Goal: Find specific page/section: Find specific page/section

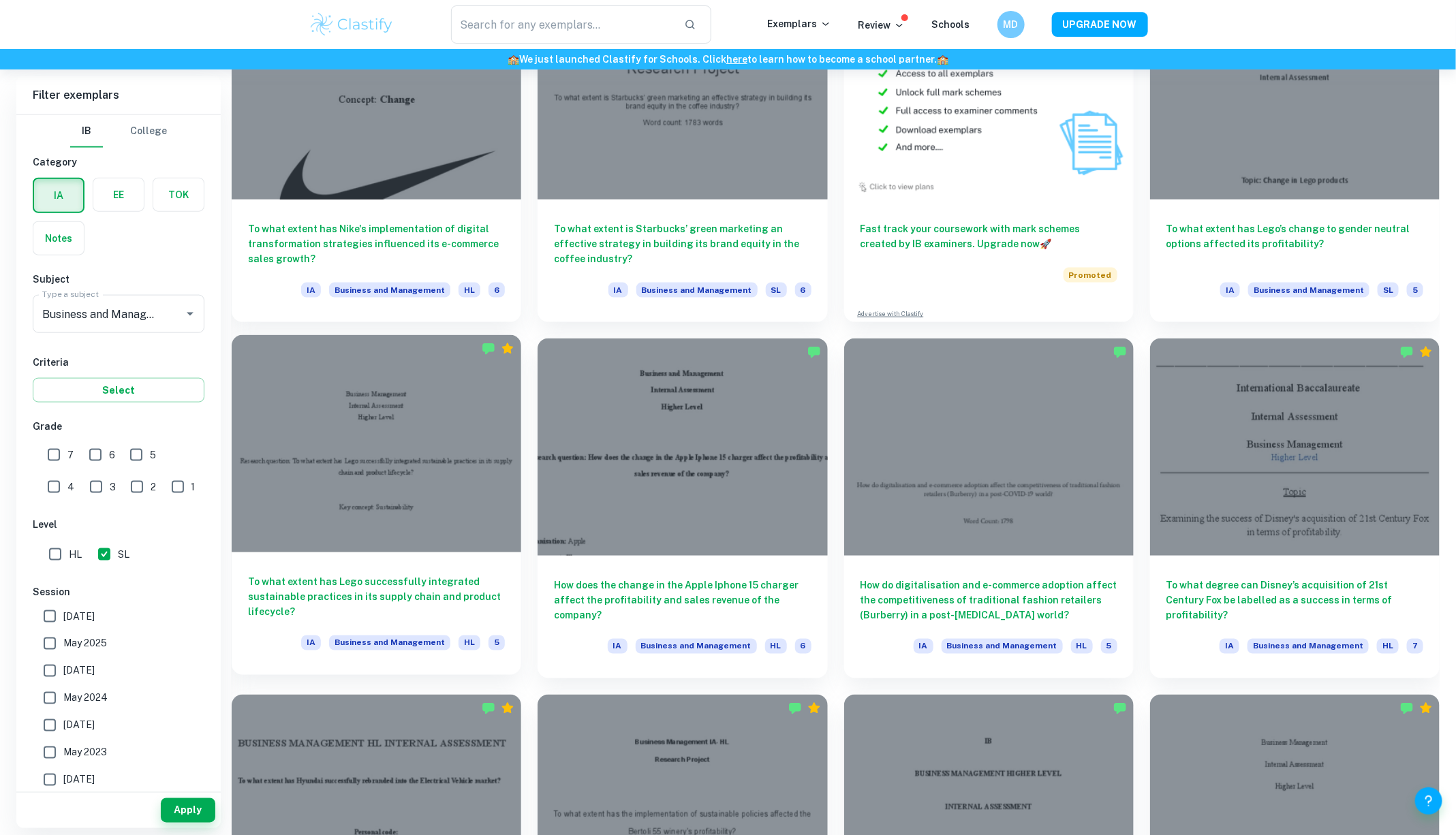
scroll to position [839, 0]
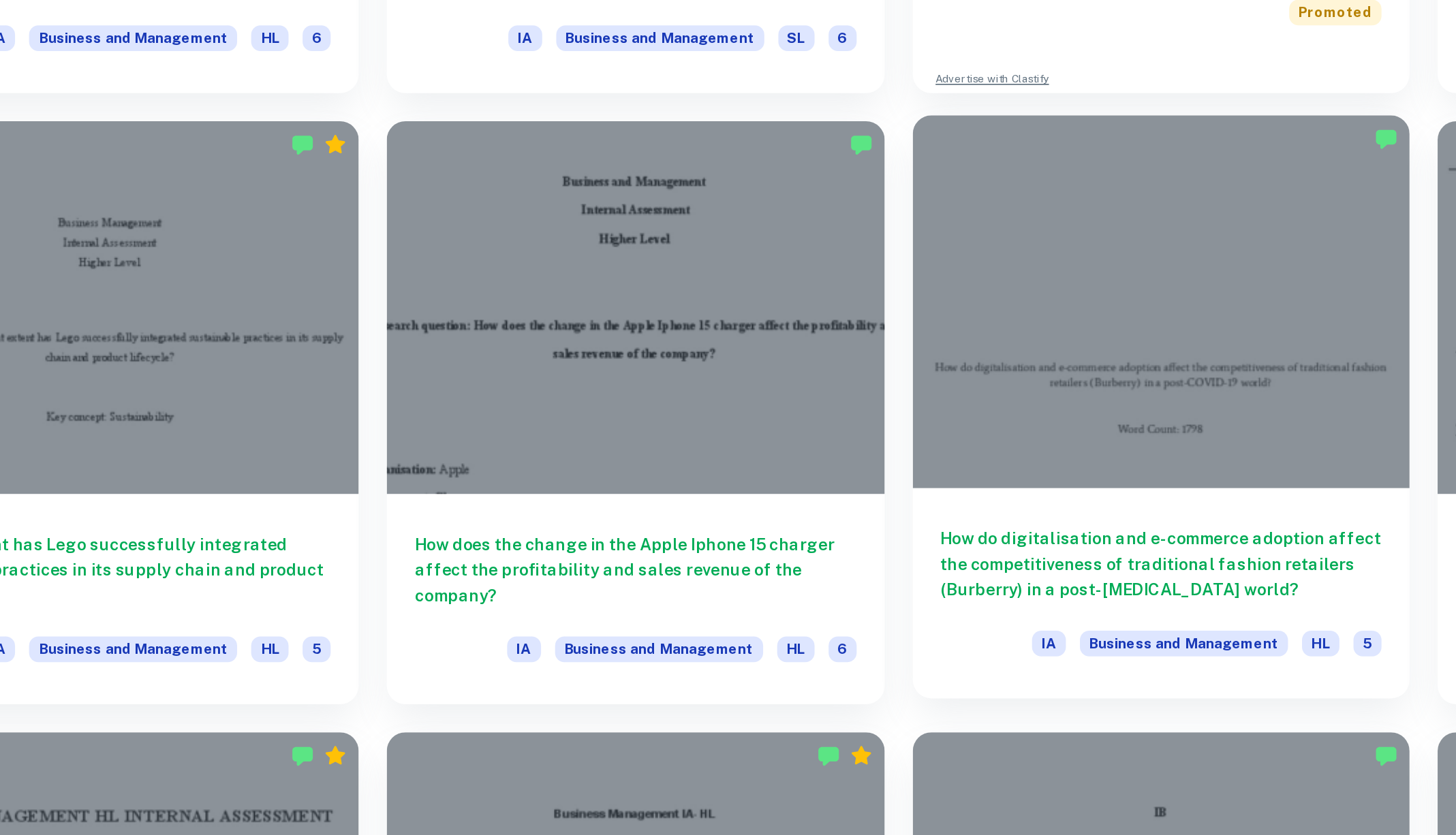
click at [960, 568] on h6 "How do digitalisation and e-commerce adoption affect the competitiveness of tra…" at bounding box center [989, 590] width 257 height 45
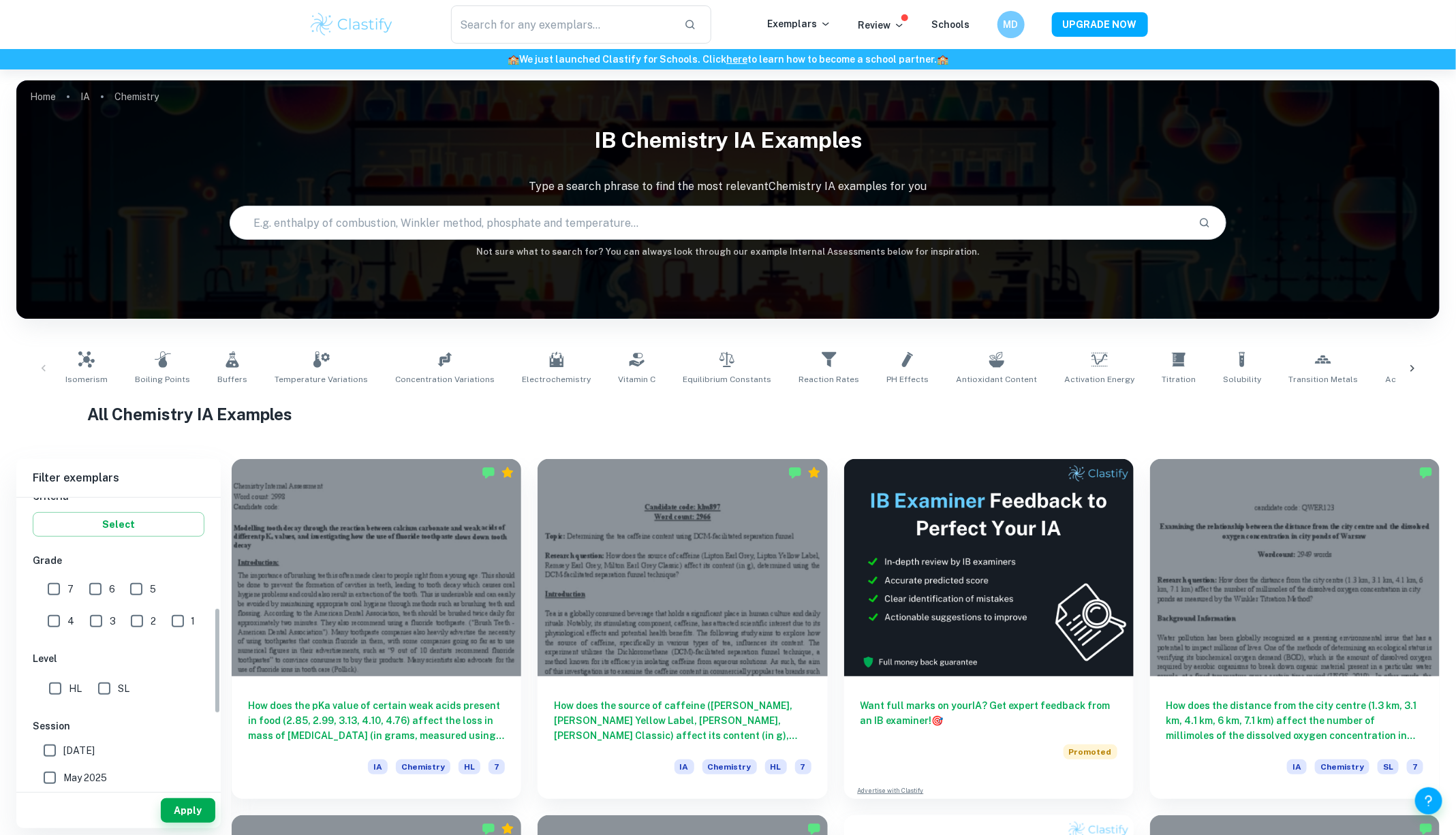
scroll to position [249, 0]
click at [107, 689] on input "SL" at bounding box center [104, 688] width 27 height 27
checkbox input "true"
click at [40, 583] on input "7" at bounding box center [54, 589] width 27 height 27
checkbox input "true"
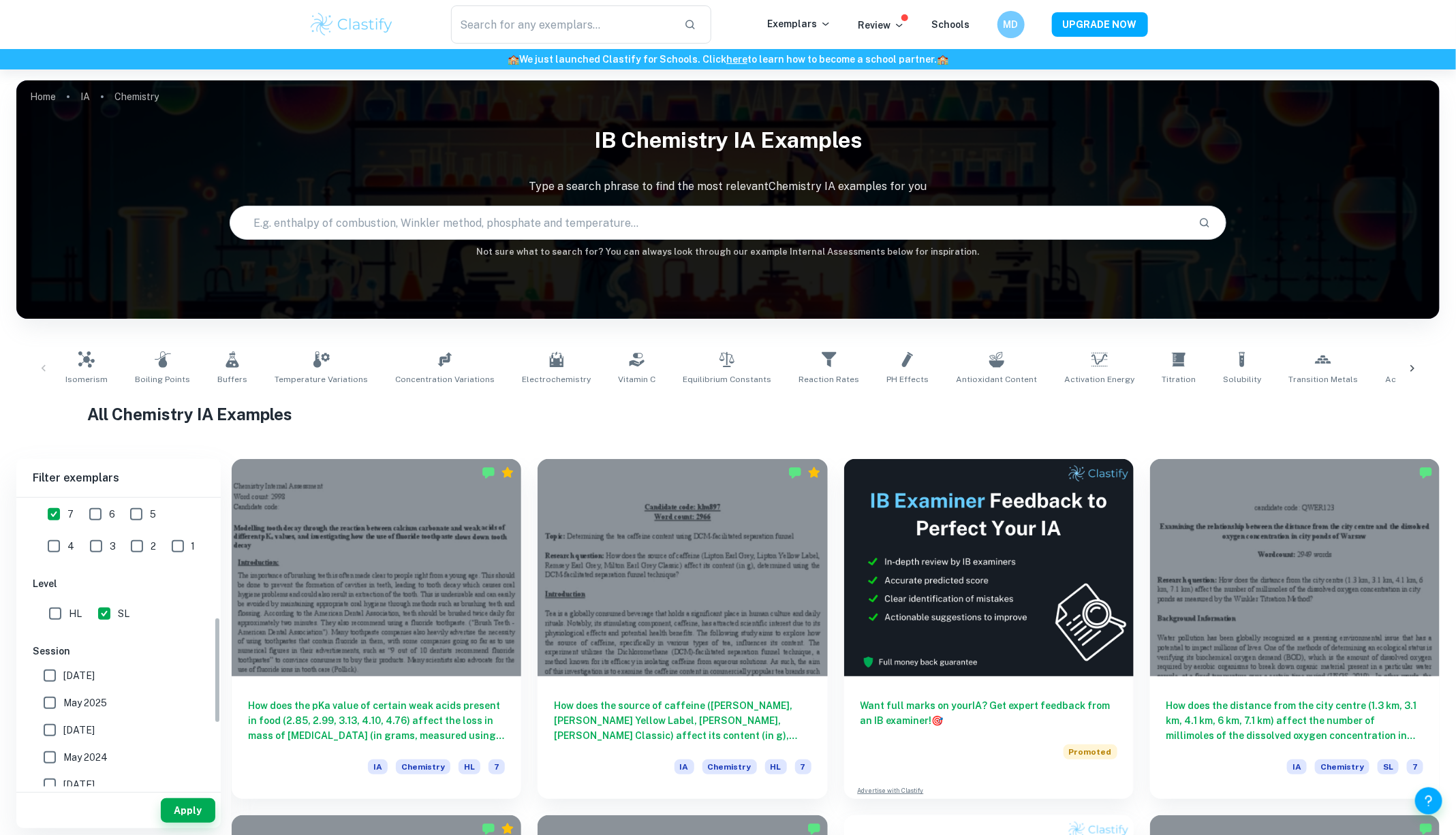
scroll to position [342, 0]
click at [192, 810] on button "Apply" at bounding box center [188, 810] width 55 height 25
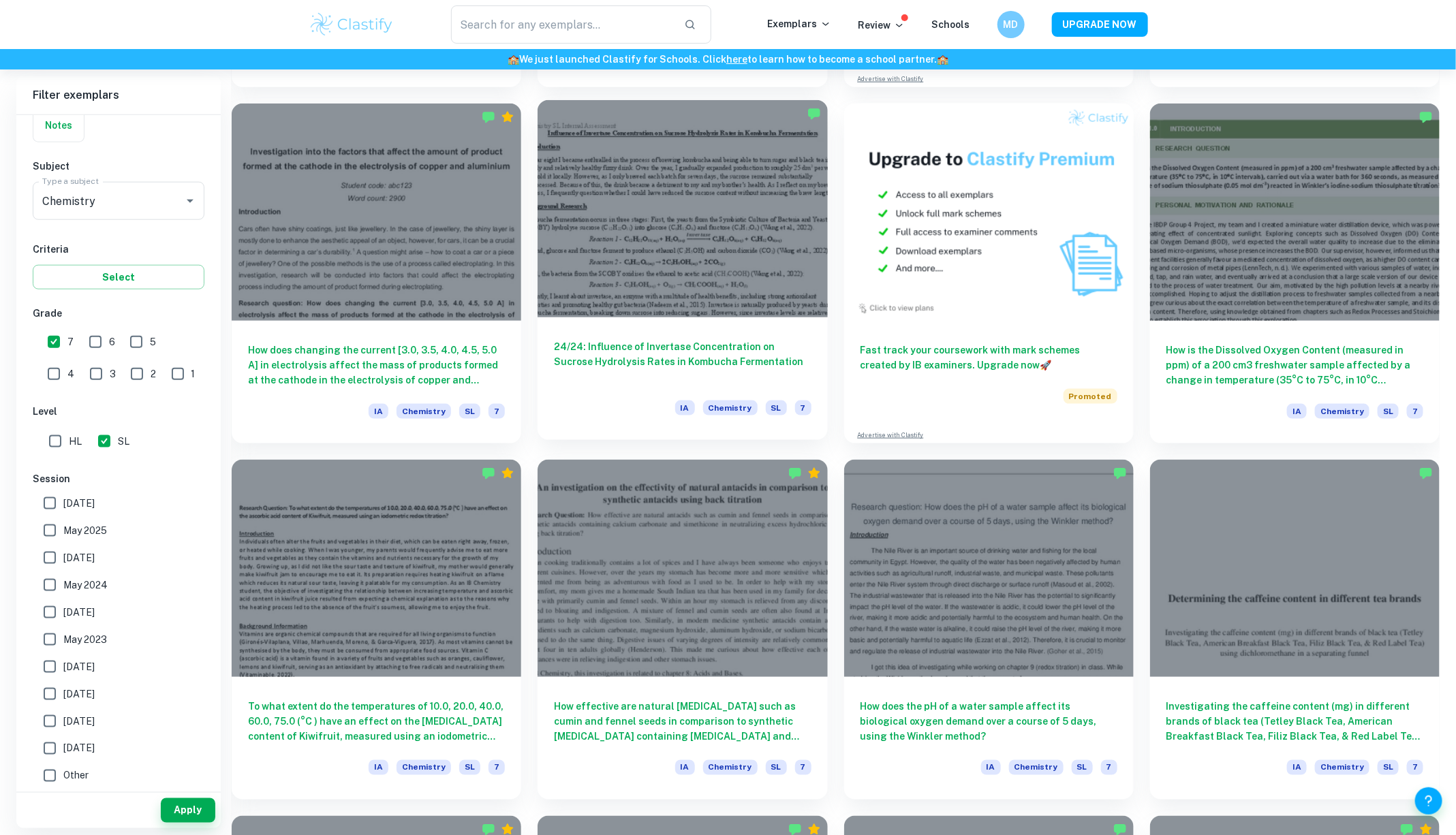
scroll to position [767, 0]
